Goal: Navigation & Orientation: Find specific page/section

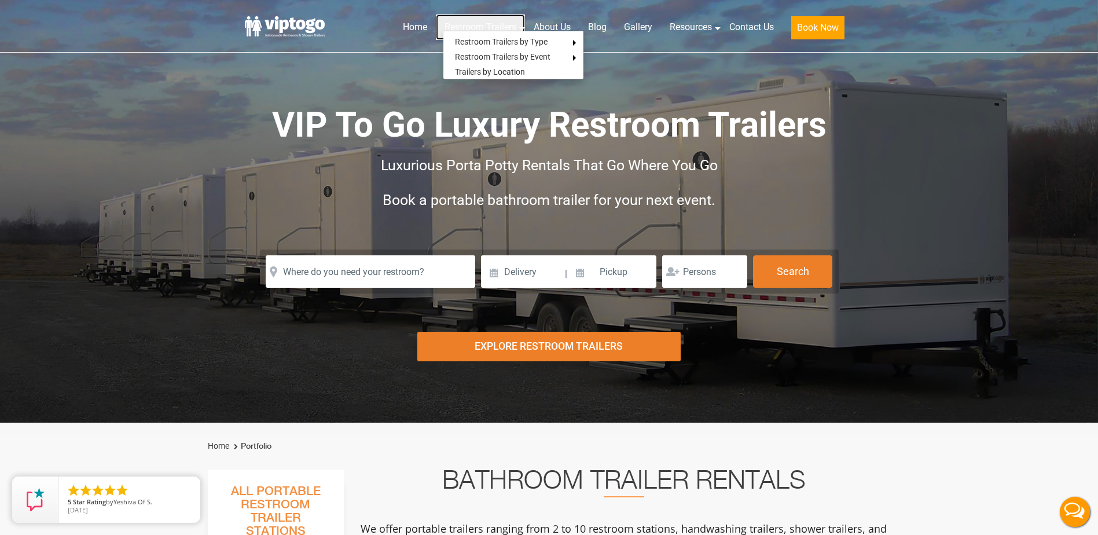
click at [490, 22] on link "Restroom Trailers" at bounding box center [480, 26] width 89 height 25
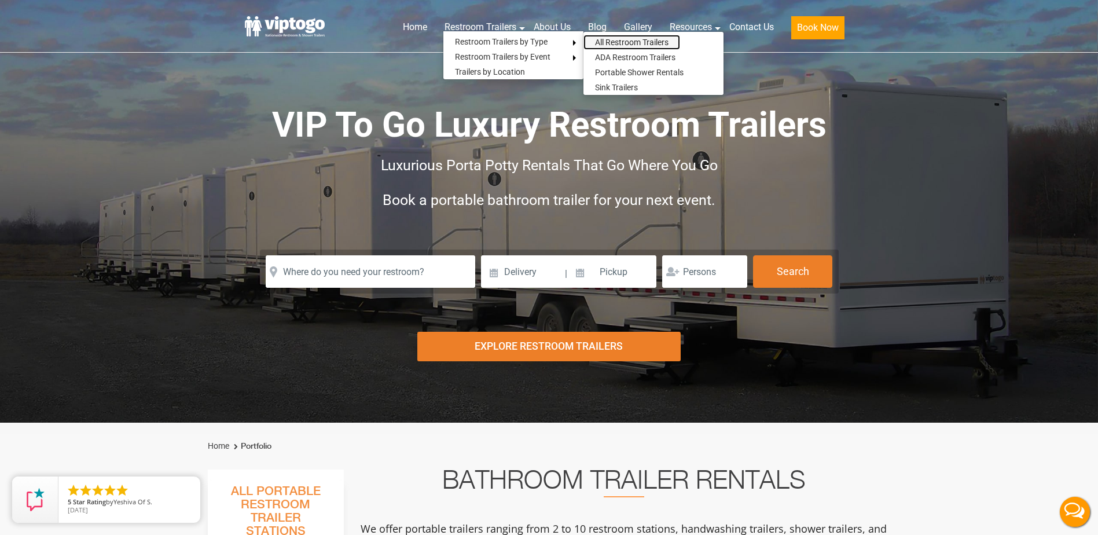
click at [612, 41] on link "All Restroom Trailers" at bounding box center [631, 42] width 97 height 15
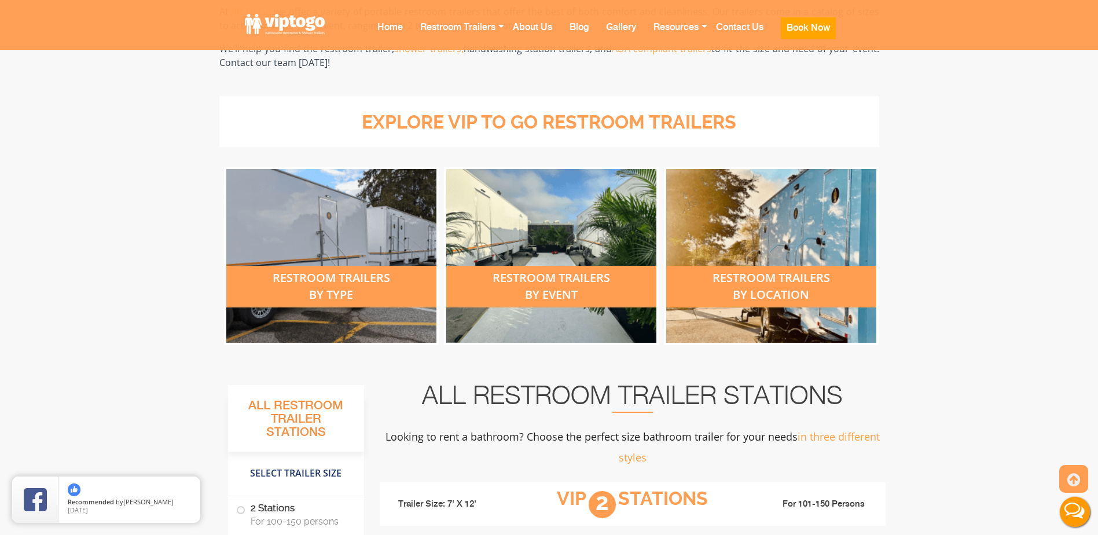
scroll to position [370, 0]
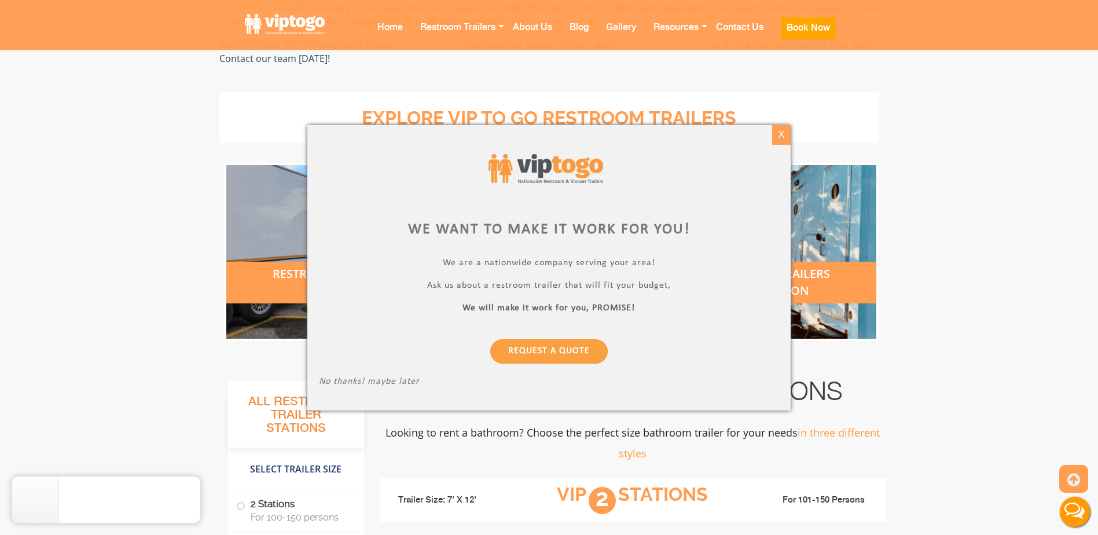
click at [780, 141] on div "X" at bounding box center [782, 135] width 18 height 20
